Goal: Task Accomplishment & Management: Manage account settings

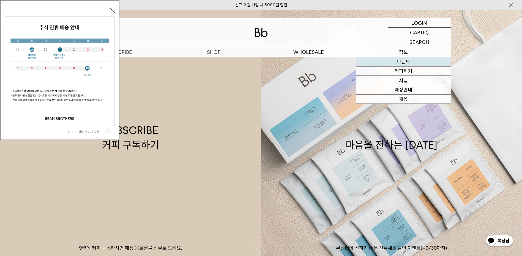
click at [407, 64] on link "브랜드" at bounding box center [403, 61] width 95 height 9
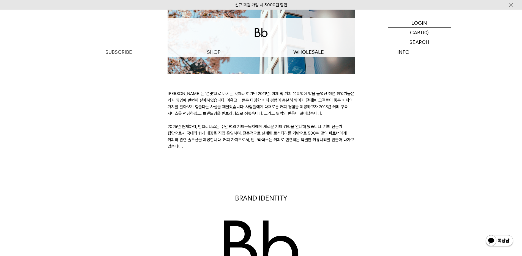
scroll to position [138, 0]
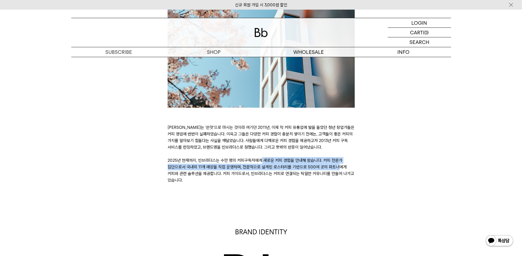
drag, startPoint x: 176, startPoint y: 163, endPoint x: 252, endPoint y: 166, distance: 76.8
click at [252, 166] on p "커피는 ‘쓴맛’으로 마시는 것이라 여기던 2011년, 이제 막 커피 유통업에 발을 들였던 청년 창업가들은 커피 영업에 번번이 실패하였습니다. …" at bounding box center [261, 153] width 187 height 59
drag, startPoint x: 171, startPoint y: 176, endPoint x: 217, endPoint y: 177, distance: 45.4
click at [217, 177] on p "커피는 ‘쓴맛’으로 마시는 것이라 여기던 2011년, 이제 막 커피 유통업에 발을 들였던 청년 창업가들은 커피 영업에 번번이 실패하였습니다. …" at bounding box center [261, 153] width 187 height 59
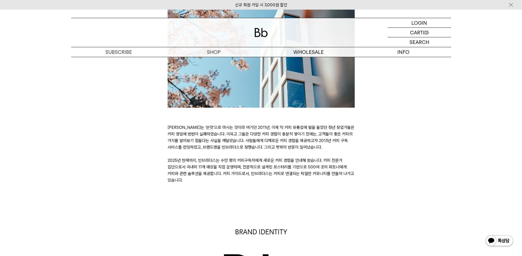
drag, startPoint x: 217, startPoint y: 177, endPoint x: 196, endPoint y: 198, distance: 29.2
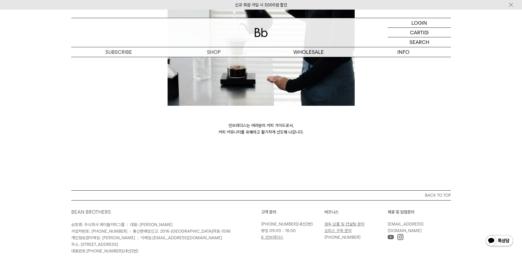
scroll to position [1499, 0]
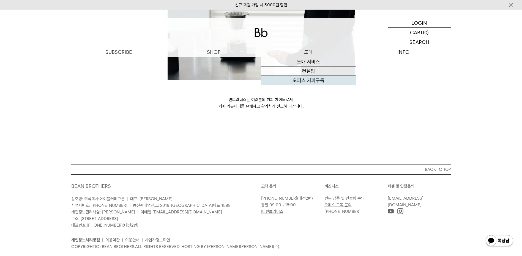
click at [312, 82] on link "오피스 커피구독" at bounding box center [308, 80] width 95 height 9
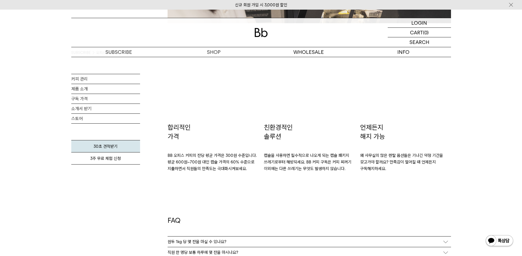
scroll to position [908, 0]
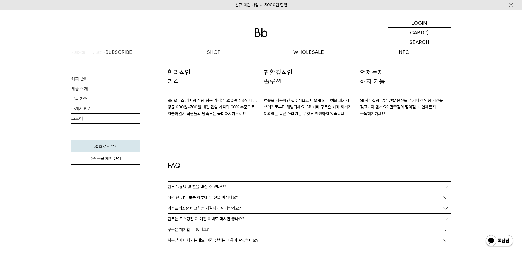
click at [213, 188] on p "원두 1kg 당 몇 잔을 마실 수 있나요?" at bounding box center [197, 187] width 59 height 5
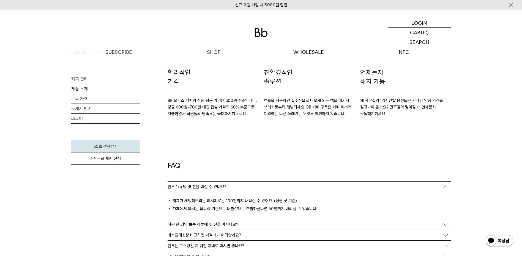
click at [221, 228] on div "직원 한 명당 보통 하루에 몇 잔을 마시나요?" at bounding box center [309, 225] width 283 height 10
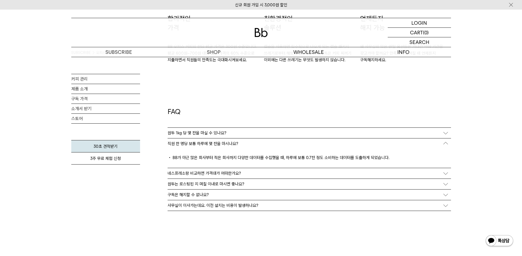
scroll to position [963, 0]
click at [223, 183] on p "원두는 로스팅된 지 며칠 이내로 마시면 좋나요?" at bounding box center [206, 183] width 77 height 5
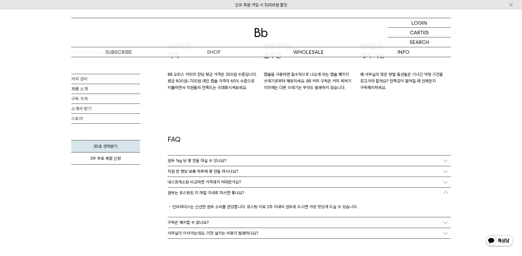
scroll to position [881, 0]
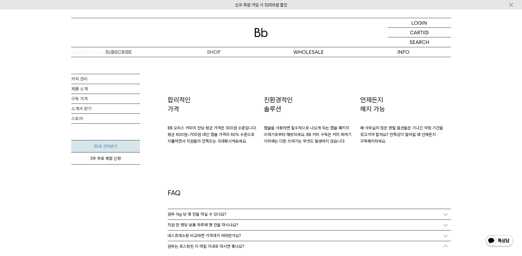
click at [112, 147] on link "30초 견적받기" at bounding box center [105, 146] width 69 height 12
click at [83, 100] on link "구독 가격" at bounding box center [105, 99] width 69 height 10
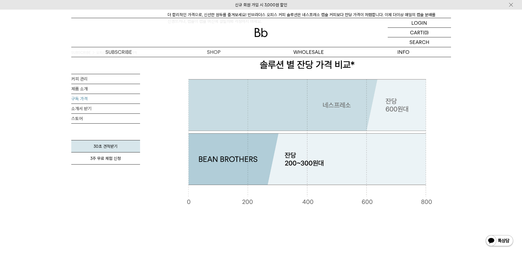
scroll to position [110, 0]
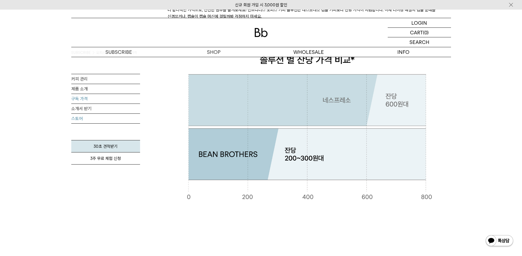
click at [81, 119] on link "스토어" at bounding box center [105, 119] width 69 height 10
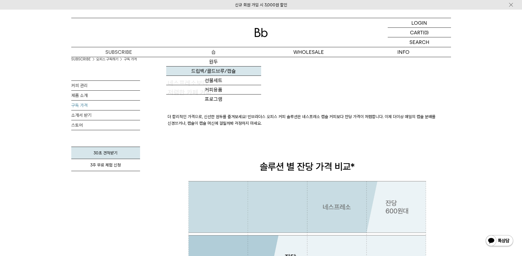
scroll to position [0, 0]
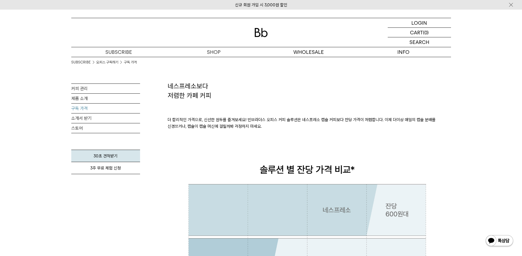
click at [261, 39] on div at bounding box center [261, 32] width 380 height 29
click at [261, 35] on img at bounding box center [261, 32] width 13 height 9
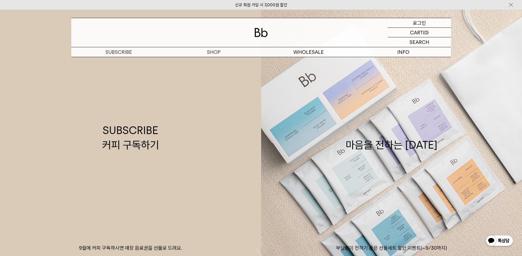
click at [427, 24] on div "LOGIN 로그인" at bounding box center [419, 22] width 63 height 9
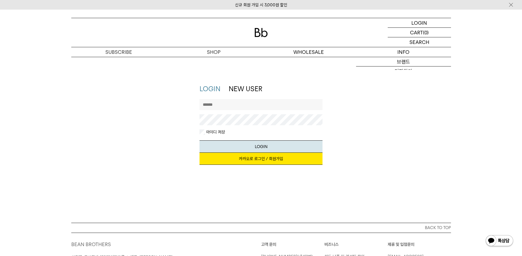
click at [261, 158] on link "카카오로 로그인 / 회원가입" at bounding box center [261, 159] width 123 height 12
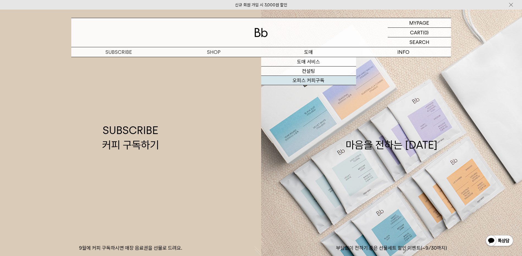
click at [312, 83] on link "오피스 커피구독" at bounding box center [308, 80] width 95 height 9
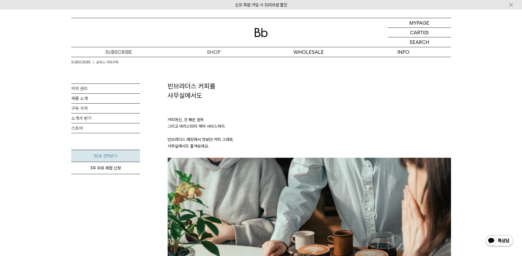
click at [111, 155] on link "30초 견적받기" at bounding box center [105, 156] width 69 height 12
click at [88, 108] on link "구독 가격" at bounding box center [105, 109] width 69 height 10
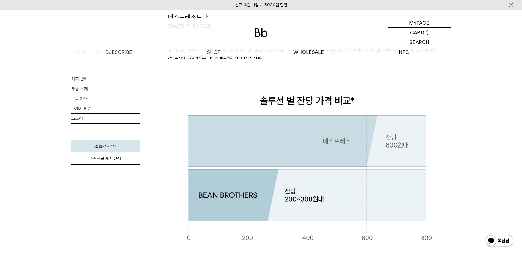
scroll to position [55, 0]
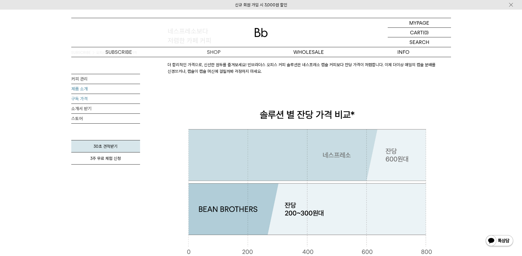
click at [85, 90] on link "제품 소개" at bounding box center [105, 89] width 69 height 10
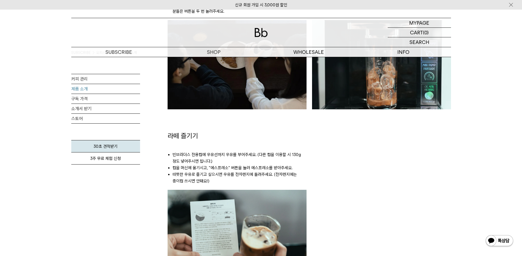
scroll to position [578, 0]
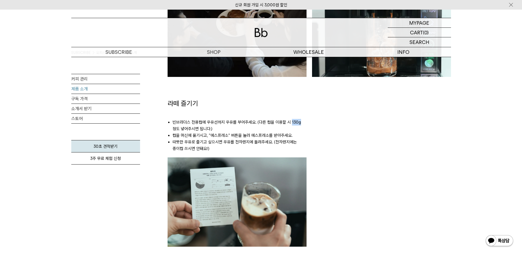
drag, startPoint x: 290, startPoint y: 120, endPoint x: 305, endPoint y: 120, distance: 14.3
click at [305, 120] on li "빈브라더스 전용컵에 우유선까지 우유를 부어주세요. (다른 컵을 이용할 시 130g 정도 넣어주시면 됩니다.)" at bounding box center [240, 125] width 134 height 13
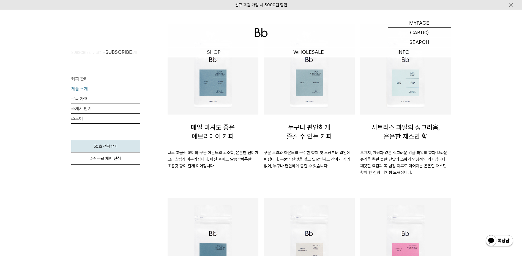
scroll to position [0, 0]
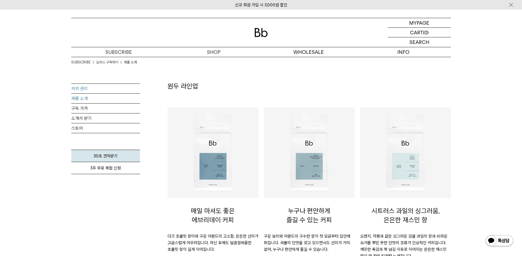
click at [88, 89] on link "커피 관리" at bounding box center [105, 89] width 69 height 10
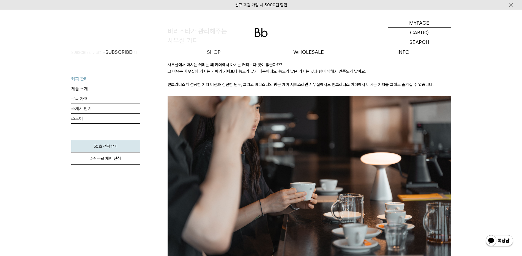
scroll to position [28, 0]
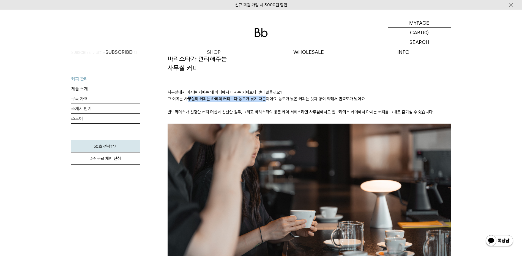
drag, startPoint x: 189, startPoint y: 98, endPoint x: 263, endPoint y: 102, distance: 74.7
click at [263, 102] on p "사무실에서 마시는 커피는 왜 카페에서 마시는 커피보다 맛이 없을까요? 그 이유는 사무실의 커피는 카페의 커피보다 농도가 낮기 때문이에요. 농도…" at bounding box center [309, 98] width 283 height 51
drag, startPoint x: 263, startPoint y: 102, endPoint x: 236, endPoint y: 105, distance: 27.7
click at [236, 105] on p "사무실에서 마시는 커피는 왜 카페에서 마시는 커피보다 맛이 없을까요? 그 이유는 사무실의 커피는 카페의 커피보다 농도가 낮기 때문이에요. 농도…" at bounding box center [309, 98] width 283 height 51
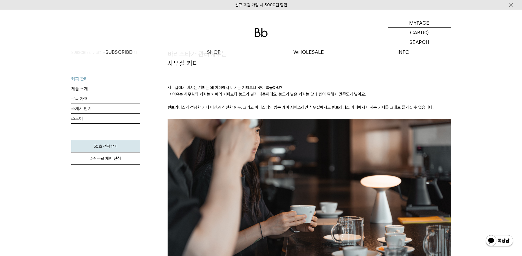
scroll to position [0, 0]
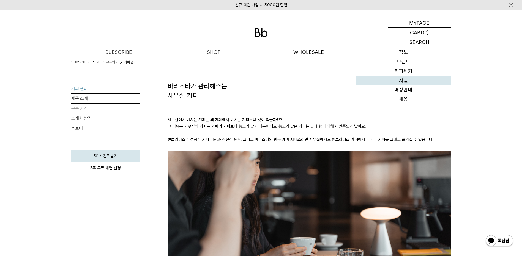
click at [407, 79] on link "저널" at bounding box center [403, 80] width 95 height 9
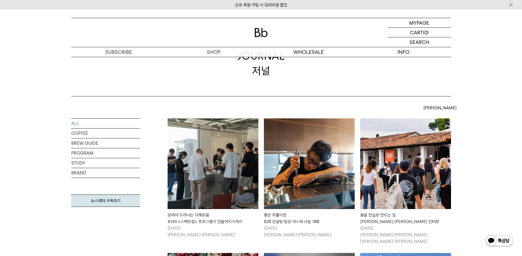
scroll to position [28, 0]
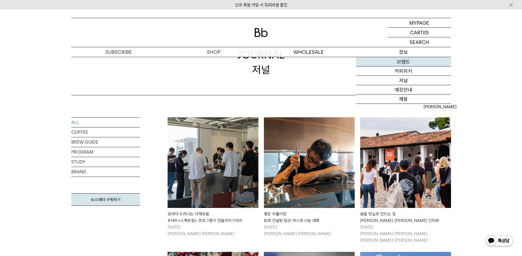
click at [402, 61] on link "브랜드" at bounding box center [403, 61] width 95 height 9
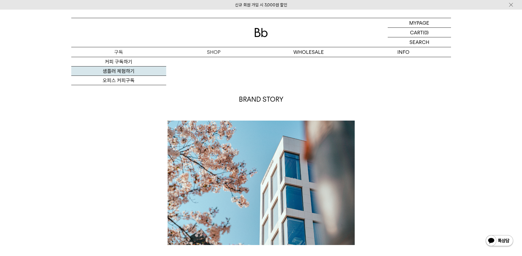
click at [128, 73] on link "샘플러 체험하기" at bounding box center [118, 71] width 95 height 9
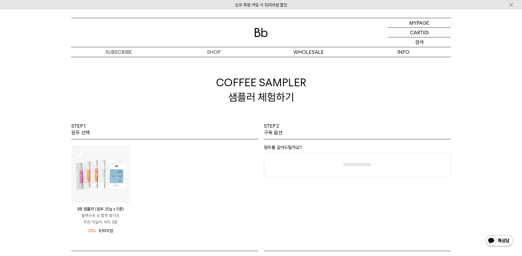
click at [420, 42] on p "검색" at bounding box center [419, 42] width 9 height 10
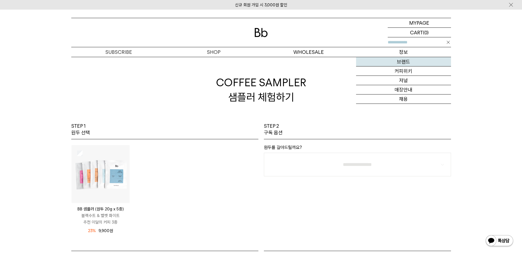
click at [405, 62] on link "브랜드" at bounding box center [403, 61] width 95 height 9
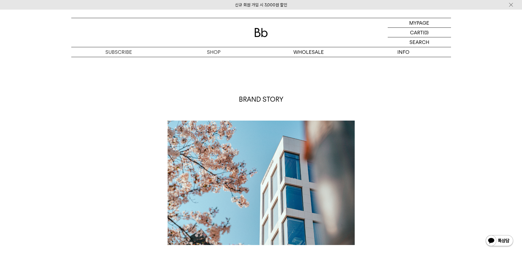
click at [258, 35] on img at bounding box center [261, 32] width 13 height 9
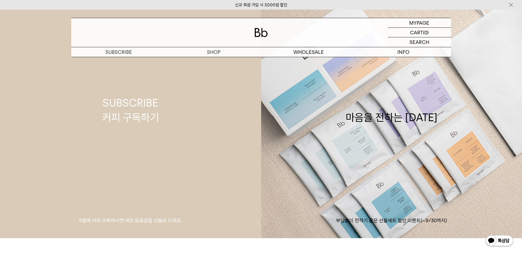
scroll to position [110, 0]
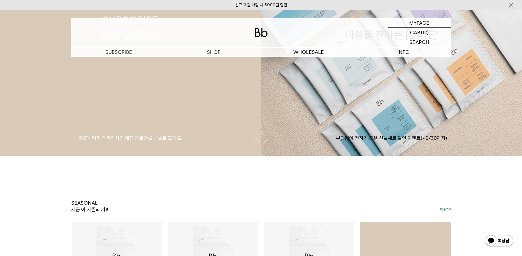
click at [142, 139] on p "9월에 커피 구독하시면 매장 음료권을 선물로 드려요." at bounding box center [130, 138] width 261 height 7
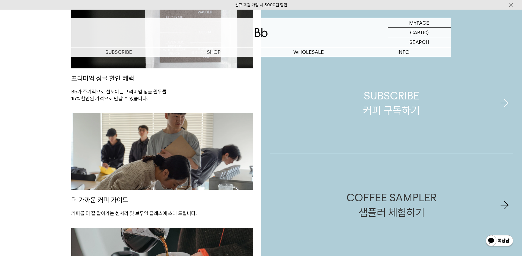
scroll to position [413, 0]
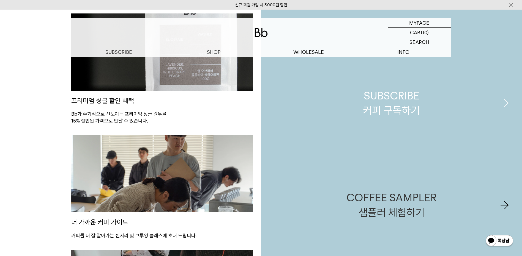
click at [378, 110] on div "SUBSCRIBE 커피 구독하기" at bounding box center [391, 103] width 57 height 29
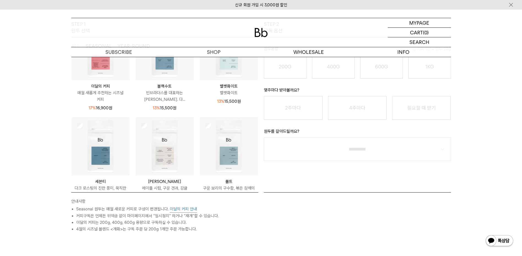
scroll to position [165, 0]
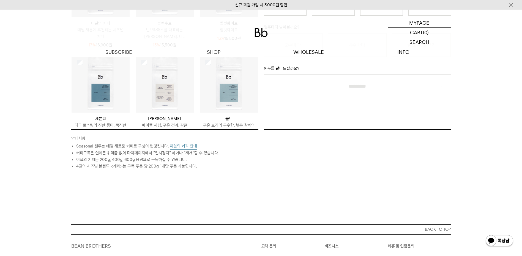
click at [186, 145] on button "이달의 커피 안내" at bounding box center [183, 146] width 27 height 7
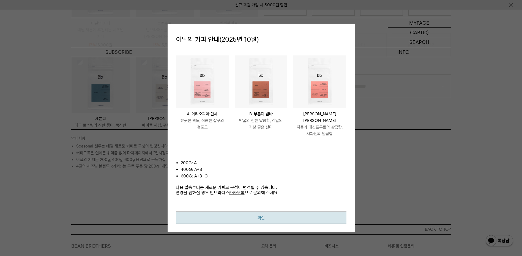
click at [212, 215] on button "확인" at bounding box center [261, 218] width 171 height 12
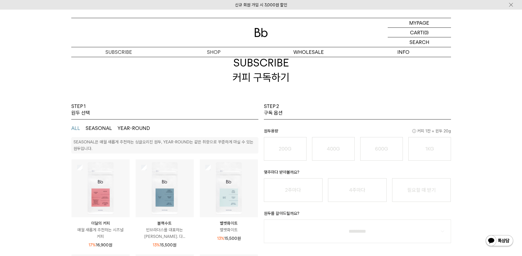
scroll to position [0, 0]
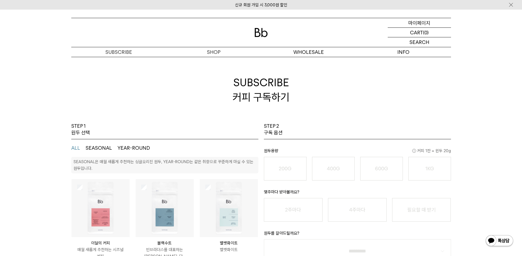
click at [421, 23] on p "마이페이지" at bounding box center [419, 22] width 22 height 9
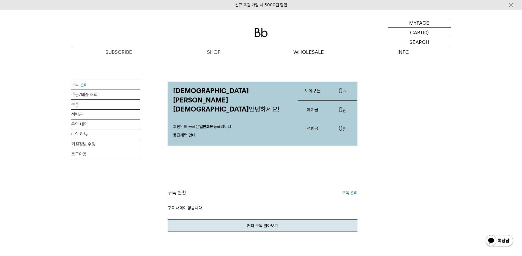
click at [81, 83] on link "구독 관리" at bounding box center [105, 85] width 69 height 10
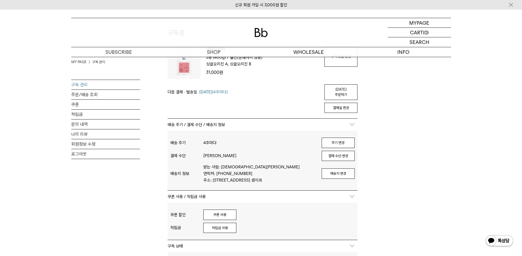
scroll to position [55, 0]
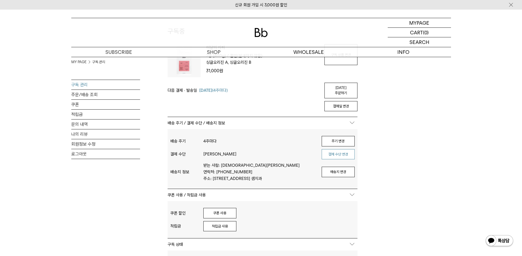
click at [335, 149] on button "결제 수단 변경" at bounding box center [338, 154] width 33 height 10
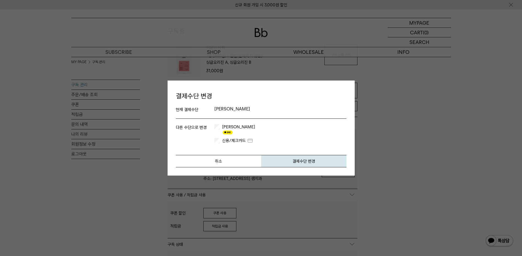
click at [232, 129] on label "[PERSON_NAME]" at bounding box center [238, 129] width 34 height 11
click at [298, 159] on button "결제수단 변경" at bounding box center [303, 161] width 85 height 12
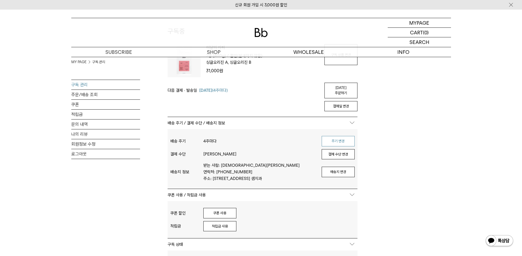
click at [342, 138] on button "주기 변경" at bounding box center [338, 141] width 33 height 10
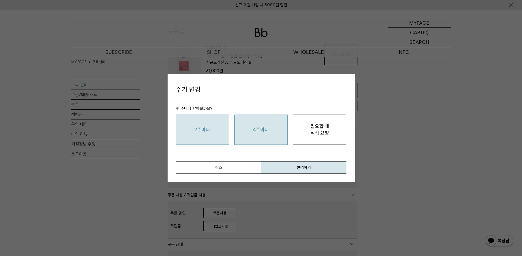
click at [212, 133] on button "2주마다" at bounding box center [202, 130] width 53 height 31
click at [314, 168] on button "변경하기" at bounding box center [303, 168] width 85 height 12
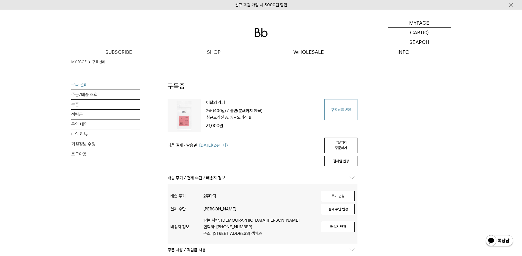
click at [348, 111] on link "구독 상품 변경" at bounding box center [340, 109] width 33 height 21
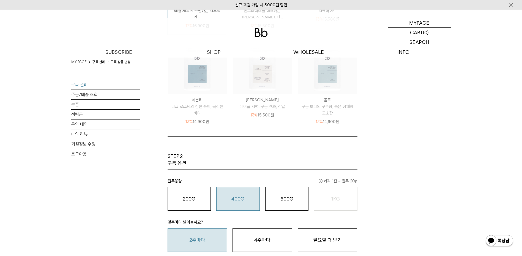
scroll to position [275, 0]
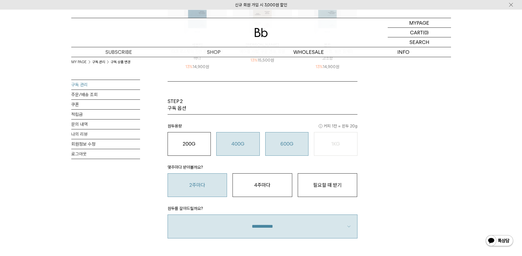
click at [287, 144] on o "600G" at bounding box center [286, 144] width 13 height 6
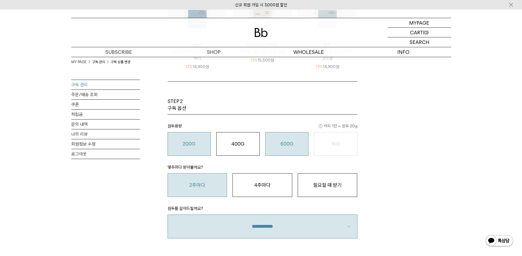
click at [197, 144] on div "200G 16,900 원" at bounding box center [189, 144] width 37 height 7
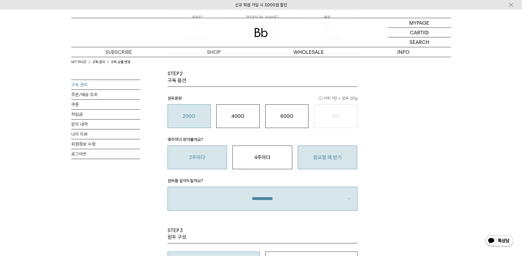
scroll to position [303, 0]
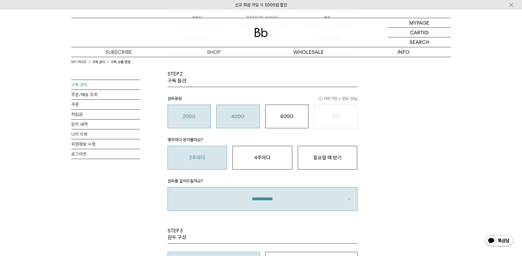
click at [247, 120] on button "400G 31,000 원" at bounding box center [237, 117] width 43 height 24
click at [262, 203] on select "**********" at bounding box center [263, 199] width 190 height 24
click at [168, 187] on select "**********" at bounding box center [263, 199] width 190 height 24
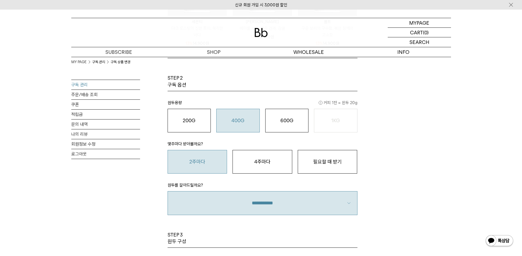
scroll to position [275, 0]
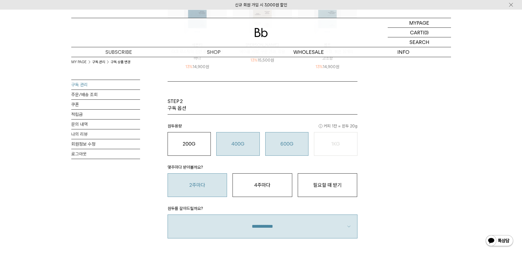
click at [289, 149] on button "600G 43,000 원" at bounding box center [286, 144] width 43 height 24
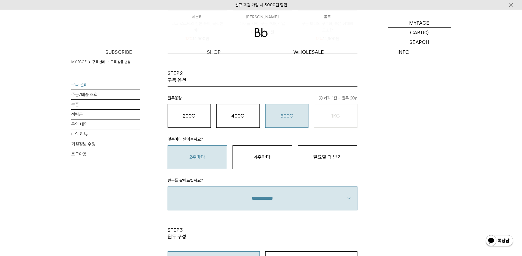
scroll to position [303, 0]
click at [256, 156] on button "4주마다" at bounding box center [263, 158] width 60 height 24
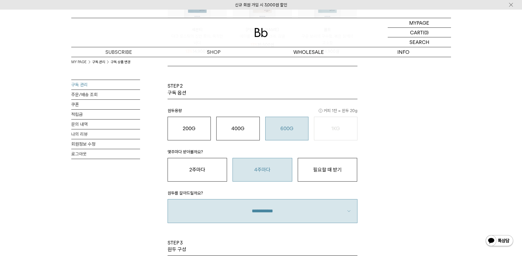
scroll to position [275, 0]
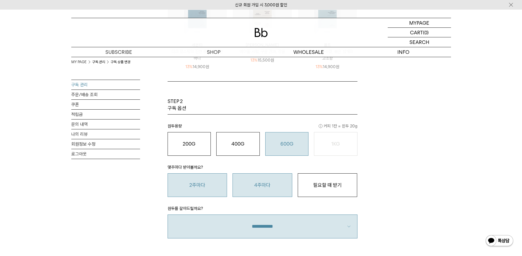
click at [192, 191] on button "2주마다" at bounding box center [198, 186] width 60 height 24
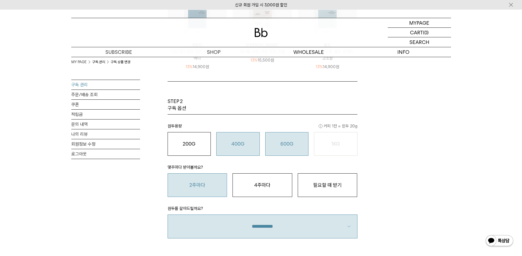
click at [236, 144] on o "400G" at bounding box center [237, 144] width 13 height 6
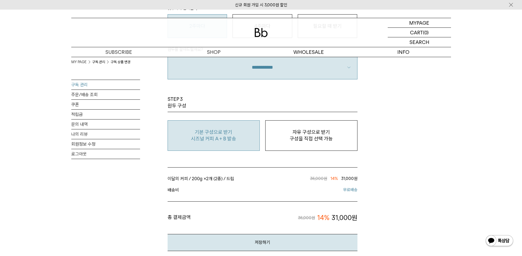
scroll to position [358, 0]
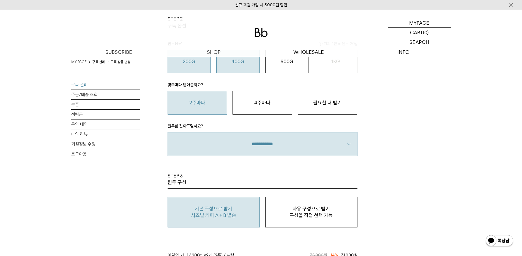
click at [198, 67] on button "200G 16,900 원" at bounding box center [189, 62] width 43 height 24
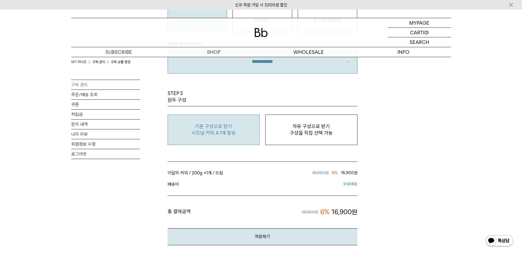
scroll to position [385, 0]
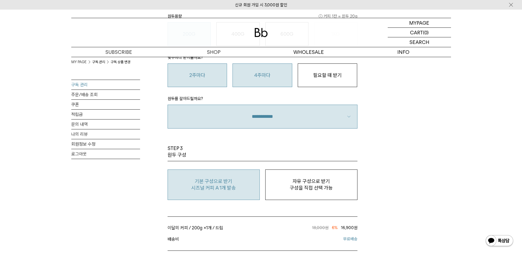
click at [262, 81] on button "4주마다" at bounding box center [263, 76] width 60 height 24
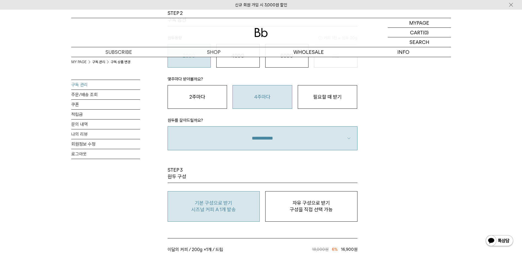
scroll to position [358, 0]
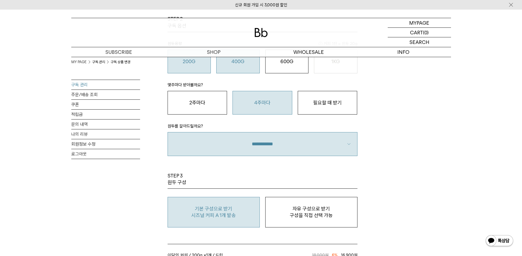
click at [246, 66] on button "400G 31,000 원" at bounding box center [237, 62] width 43 height 24
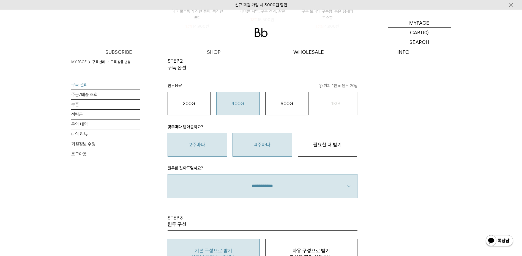
scroll to position [303, 0]
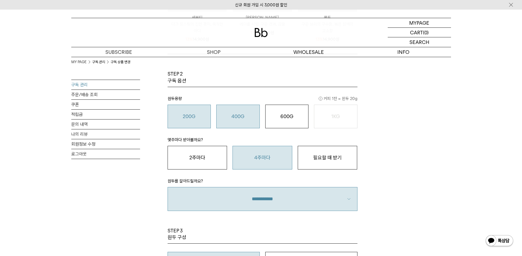
click at [201, 122] on button "200G 16,900 원" at bounding box center [189, 117] width 43 height 24
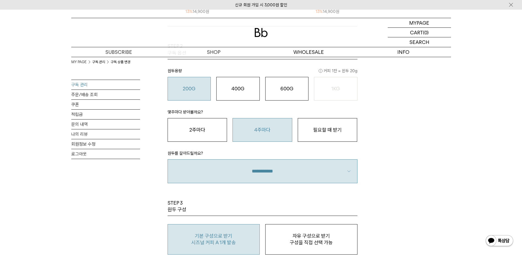
scroll to position [330, 0]
click at [294, 89] on div "600G 43,000 원" at bounding box center [286, 89] width 37 height 7
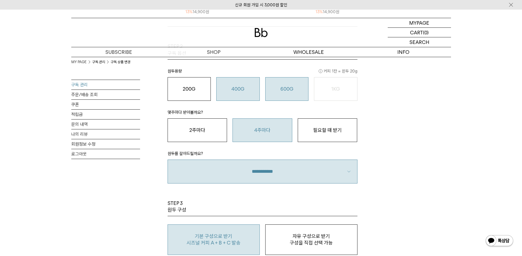
click at [246, 86] on div "400G 31,000 원" at bounding box center [237, 89] width 37 height 7
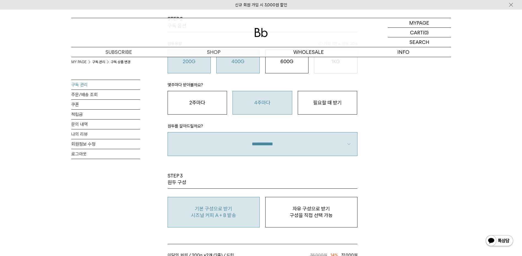
click at [191, 67] on button "200G 16,900 원" at bounding box center [189, 62] width 43 height 24
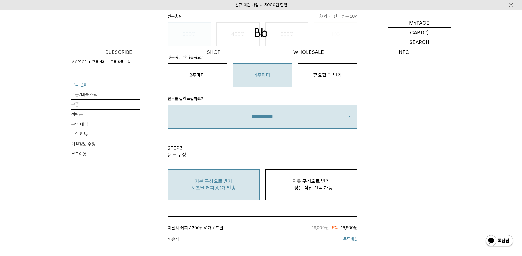
scroll to position [275, 0]
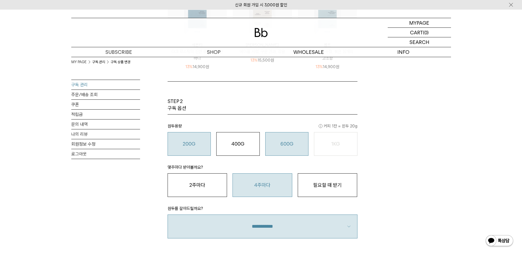
click at [286, 143] on o "600G" at bounding box center [286, 144] width 13 height 6
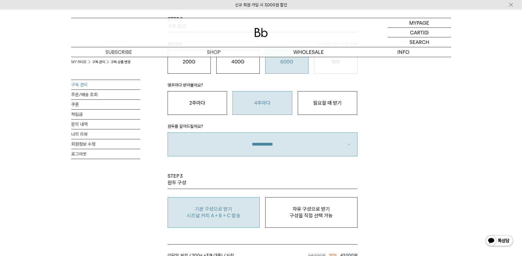
scroll to position [358, 0]
click at [206, 101] on button "2주마다" at bounding box center [198, 103] width 60 height 24
click at [271, 106] on button "4주마다" at bounding box center [263, 103] width 60 height 24
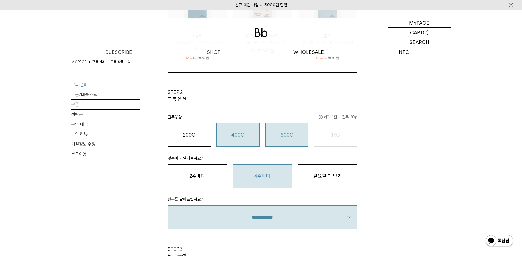
scroll to position [330, 0]
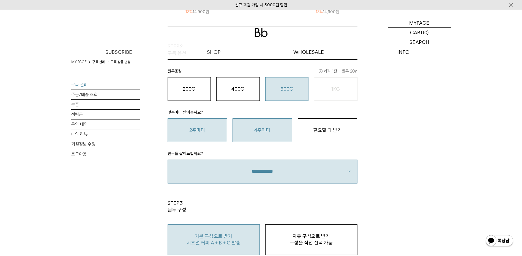
click at [206, 133] on button "2주마다" at bounding box center [198, 131] width 60 height 24
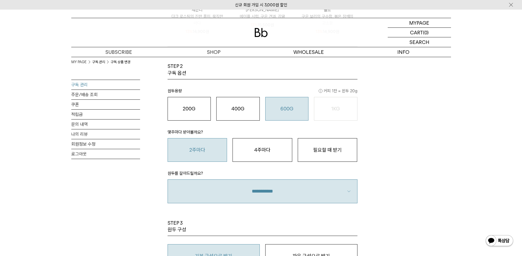
scroll to position [303, 0]
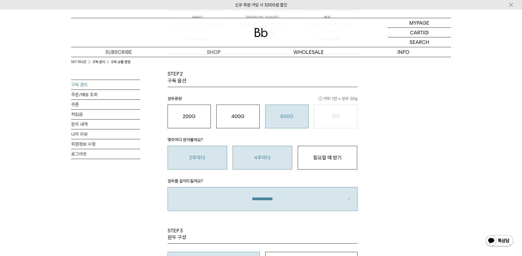
click at [261, 164] on button "4주마다" at bounding box center [263, 158] width 60 height 24
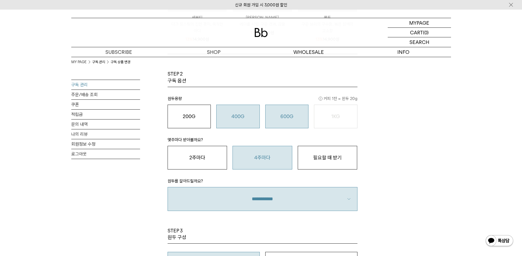
click at [231, 116] on div "400G 31,000 원" at bounding box center [237, 116] width 37 height 7
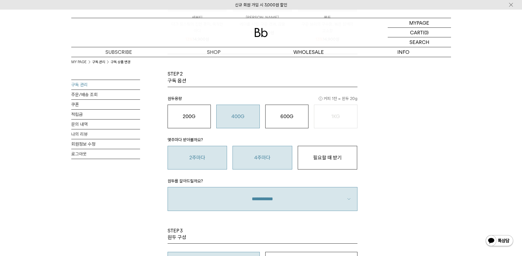
click at [198, 159] on button "2주마다" at bounding box center [198, 158] width 60 height 24
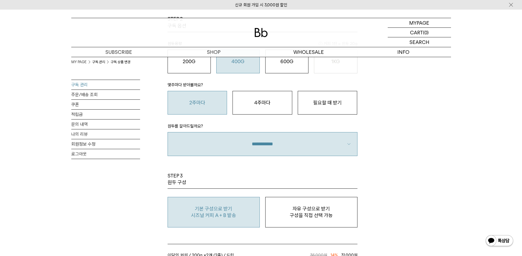
scroll to position [385, 0]
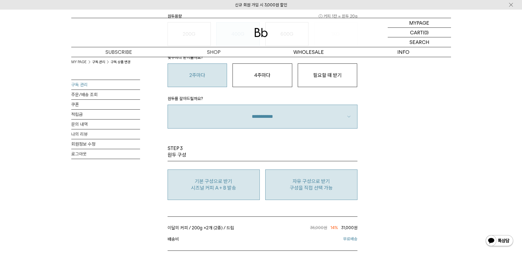
click at [317, 185] on p "자유 구성으로 받기" at bounding box center [311, 181] width 86 height 7
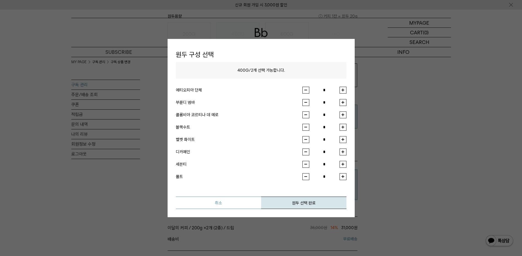
click at [223, 205] on button "취소" at bounding box center [218, 203] width 85 height 12
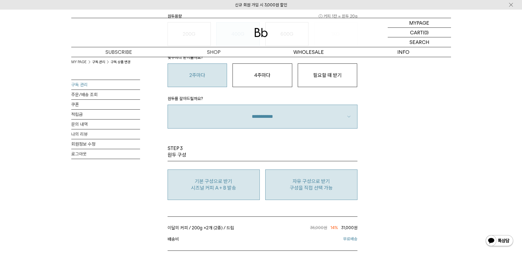
click at [204, 190] on p "시즈널 커피 A + B 발송" at bounding box center [214, 188] width 86 height 7
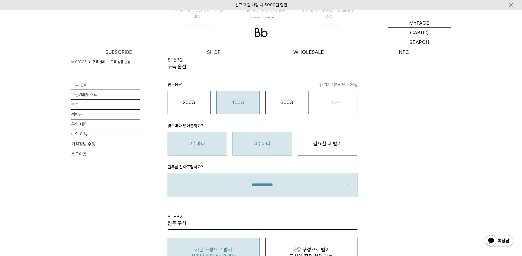
scroll to position [358, 0]
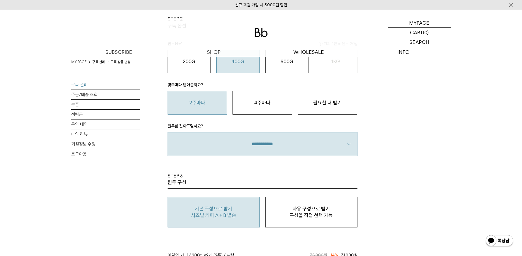
click at [353, 143] on select "**********" at bounding box center [263, 144] width 190 height 24
select select "**"
click at [168, 132] on select "**********" at bounding box center [263, 144] width 190 height 24
click at [382, 157] on div "MY PAGE 구독 관리 구독 상품 변경 구독 관리 주문/배송 조회 쿠폰 적립금 문의 내역 나의 리뷰 회원정보 수정 로그아웃 구독 상품 변경 …" at bounding box center [261, 13] width 380 height 629
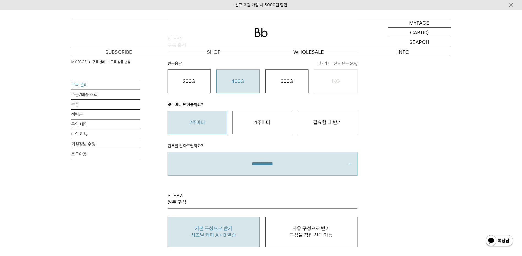
scroll to position [330, 0]
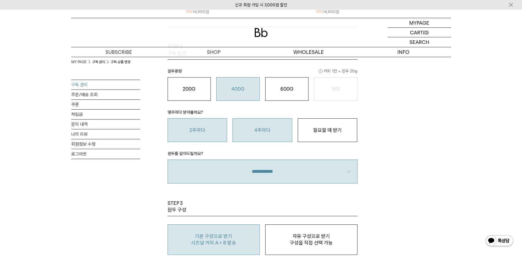
click at [269, 134] on button "4주마다" at bounding box center [263, 131] width 60 height 24
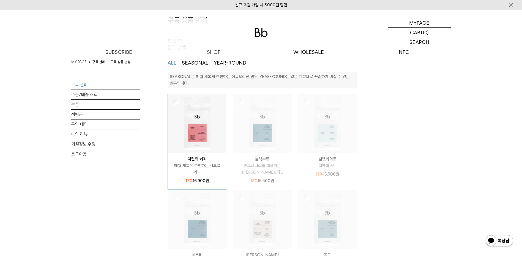
scroll to position [0, 0]
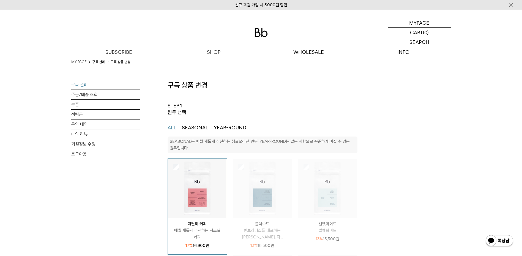
click at [75, 87] on link "구독 관리" at bounding box center [105, 85] width 69 height 10
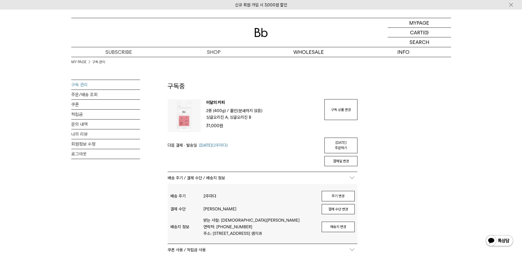
click at [83, 85] on link "구독 관리" at bounding box center [105, 85] width 69 height 10
click at [344, 116] on link "구독 상품 변경" at bounding box center [340, 109] width 33 height 21
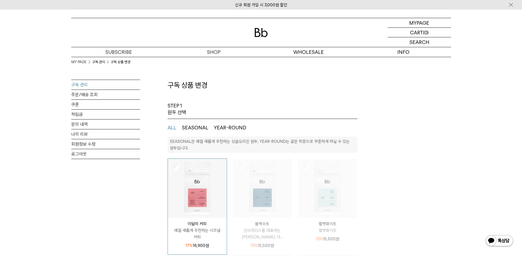
select select "**"
click at [78, 126] on link "문의 내역" at bounding box center [105, 125] width 69 height 10
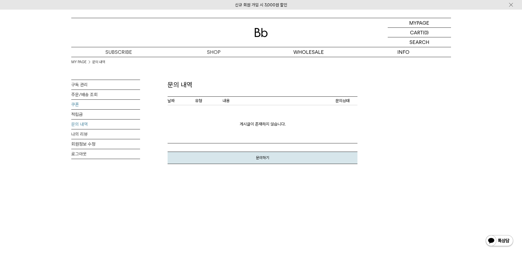
click at [77, 103] on link "쿠폰" at bounding box center [105, 105] width 69 height 10
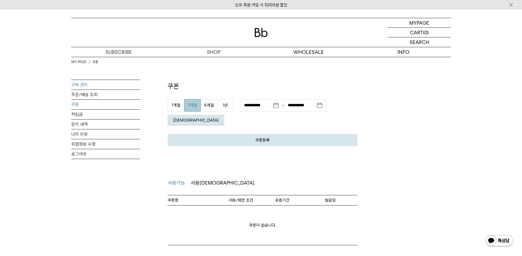
click at [79, 83] on link "구독 관리" at bounding box center [105, 85] width 69 height 10
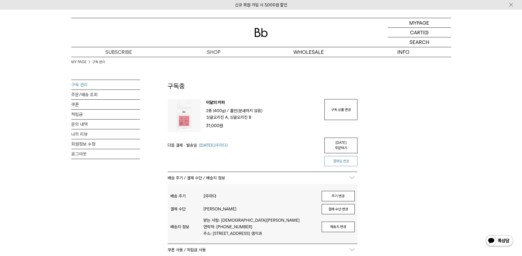
click at [342, 157] on button "결제일 변경" at bounding box center [340, 161] width 33 height 10
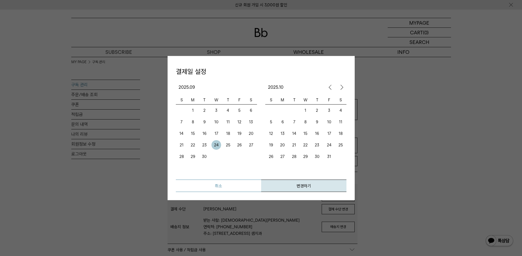
click at [222, 186] on button "취소" at bounding box center [218, 186] width 85 height 12
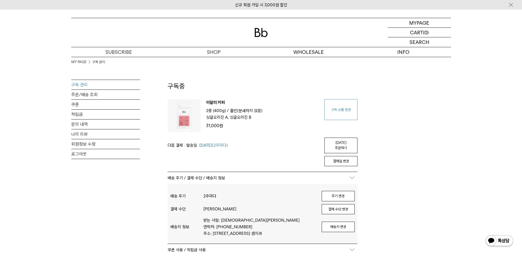
click at [342, 112] on link "구독 상품 변경" at bounding box center [340, 109] width 33 height 21
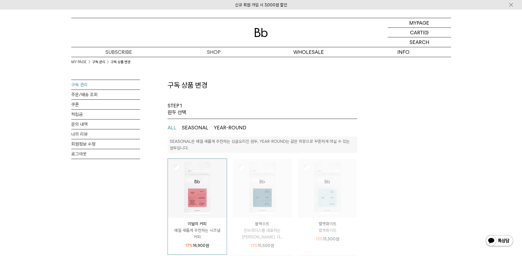
select select "**"
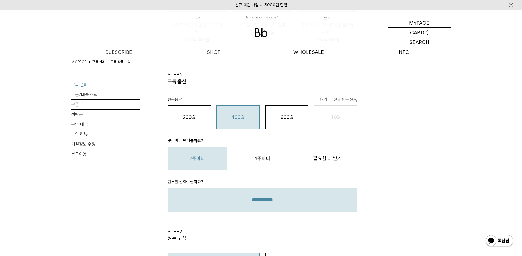
scroll to position [303, 0]
click at [273, 157] on button "4주마다" at bounding box center [263, 158] width 60 height 24
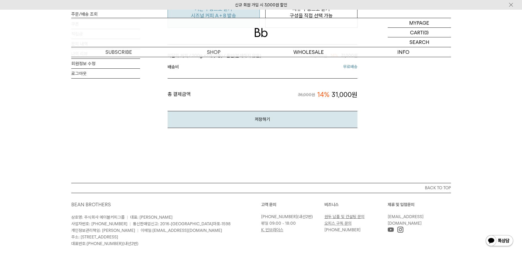
scroll to position [578, 0]
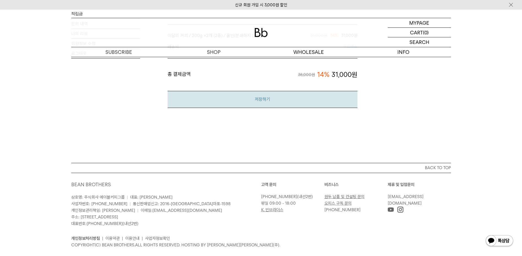
click at [256, 101] on button "저장하기" at bounding box center [263, 99] width 190 height 17
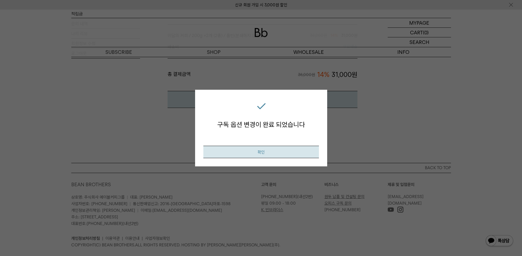
click at [285, 147] on button "확인" at bounding box center [261, 152] width 116 height 12
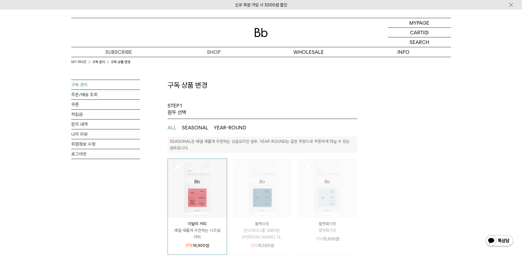
select select "**"
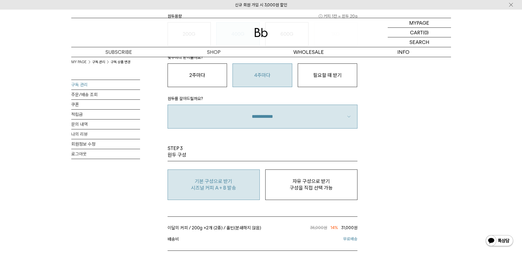
scroll to position [248, 0]
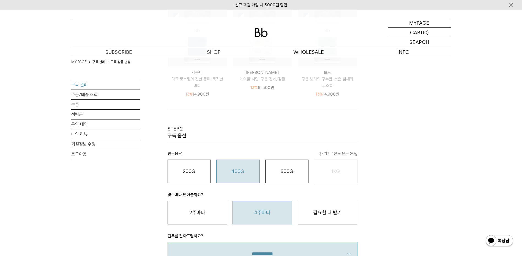
click at [81, 83] on link "구독 관리" at bounding box center [105, 85] width 69 height 10
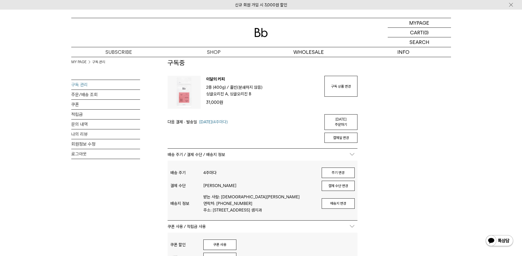
scroll to position [55, 0]
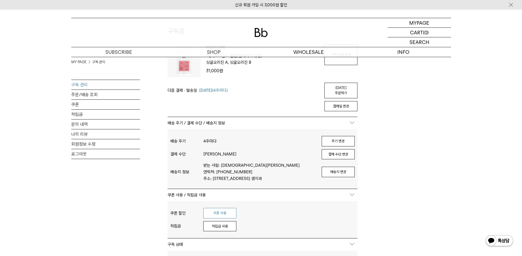
click at [222, 210] on button "쿠폰 사용" at bounding box center [219, 213] width 33 height 10
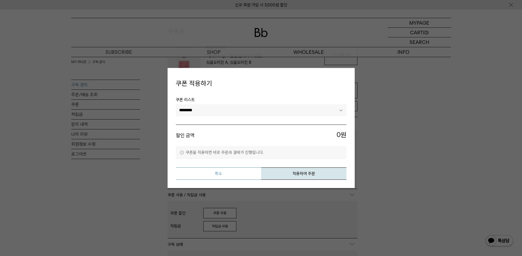
click at [232, 174] on button "취소" at bounding box center [218, 174] width 85 height 12
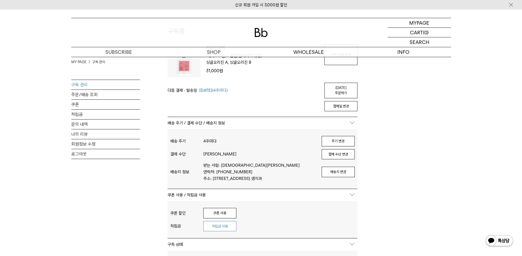
click at [226, 224] on button "적립금 사용" at bounding box center [219, 227] width 33 height 10
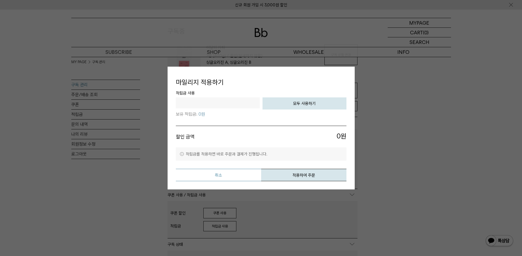
click at [231, 179] on button "취소" at bounding box center [218, 175] width 85 height 12
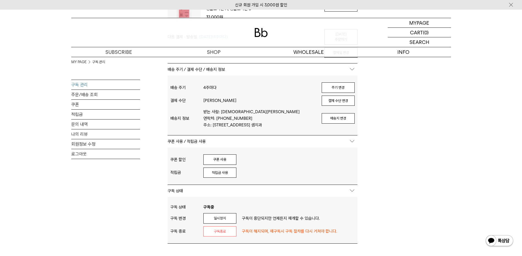
scroll to position [0, 0]
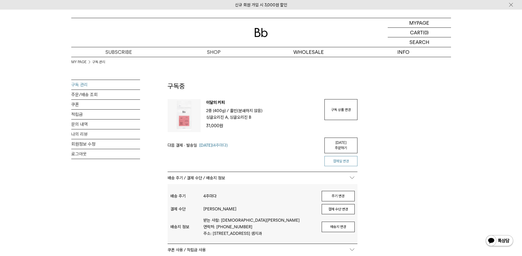
click at [346, 157] on button "결제일 변경" at bounding box center [340, 161] width 33 height 10
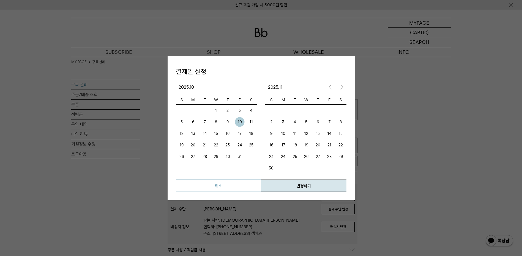
click at [223, 187] on button "취소" at bounding box center [218, 186] width 85 height 12
